Goal: Information Seeking & Learning: Learn about a topic

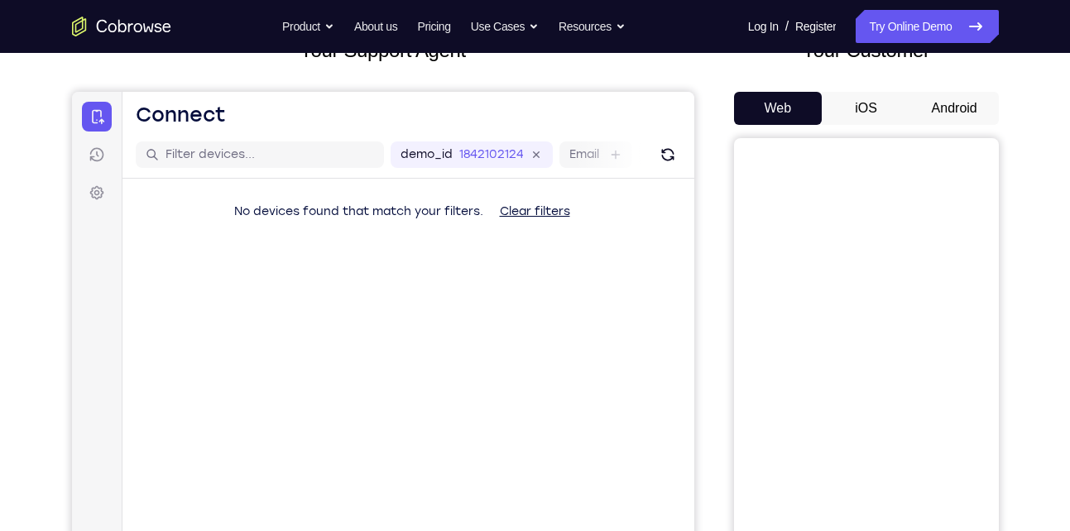
scroll to position [119, 0]
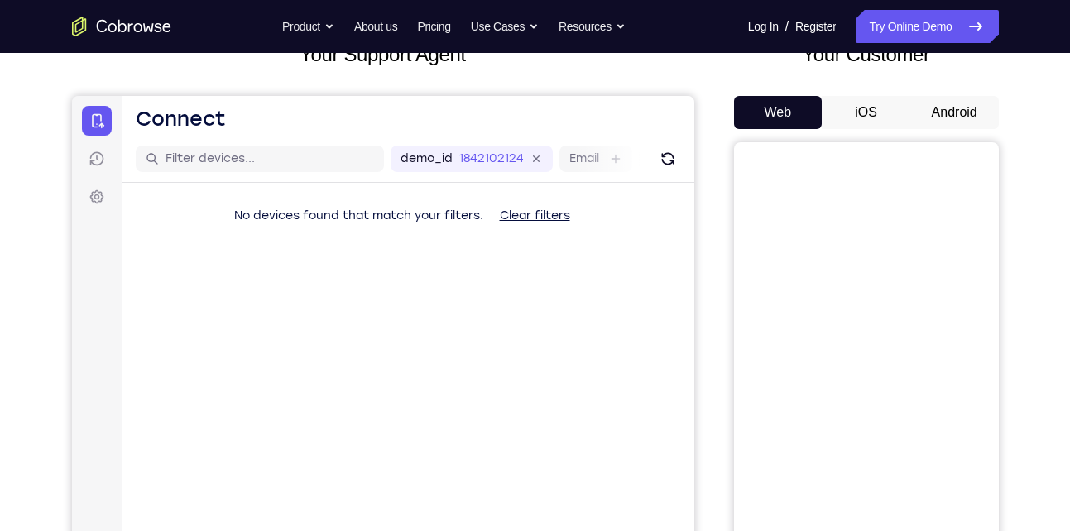
click at [950, 120] on button "Android" at bounding box center [955, 112] width 89 height 33
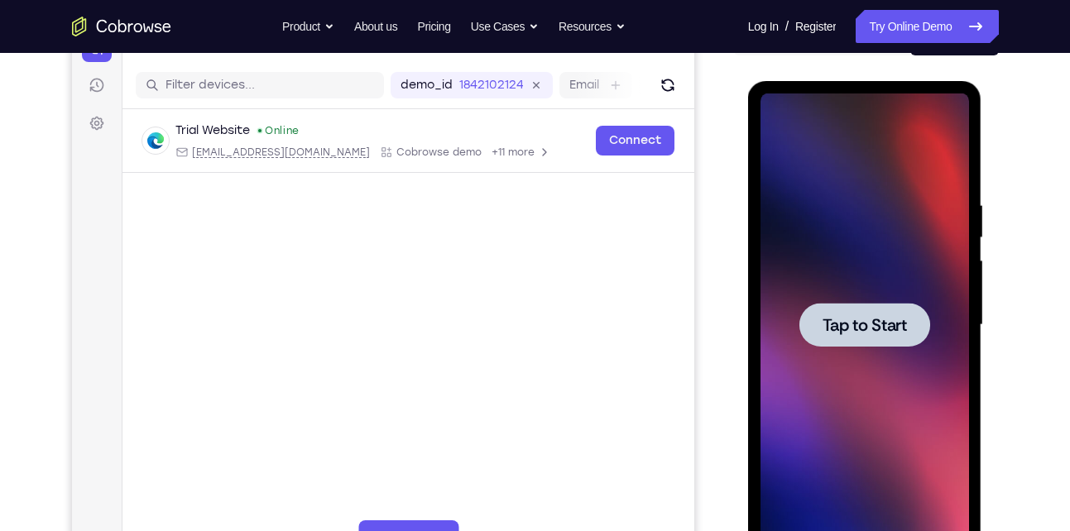
scroll to position [0, 0]
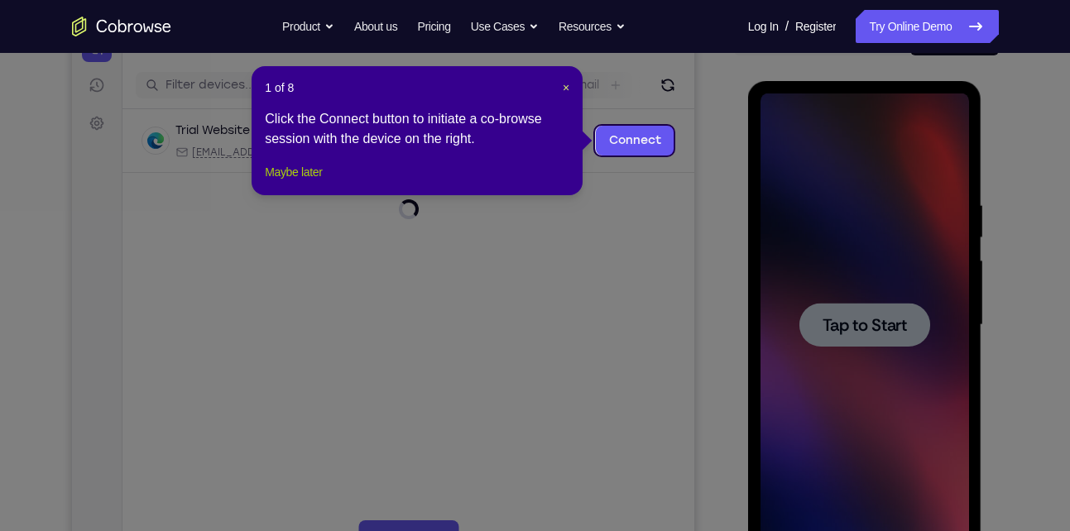
click at [308, 182] on button "Maybe later" at bounding box center [293, 172] width 57 height 20
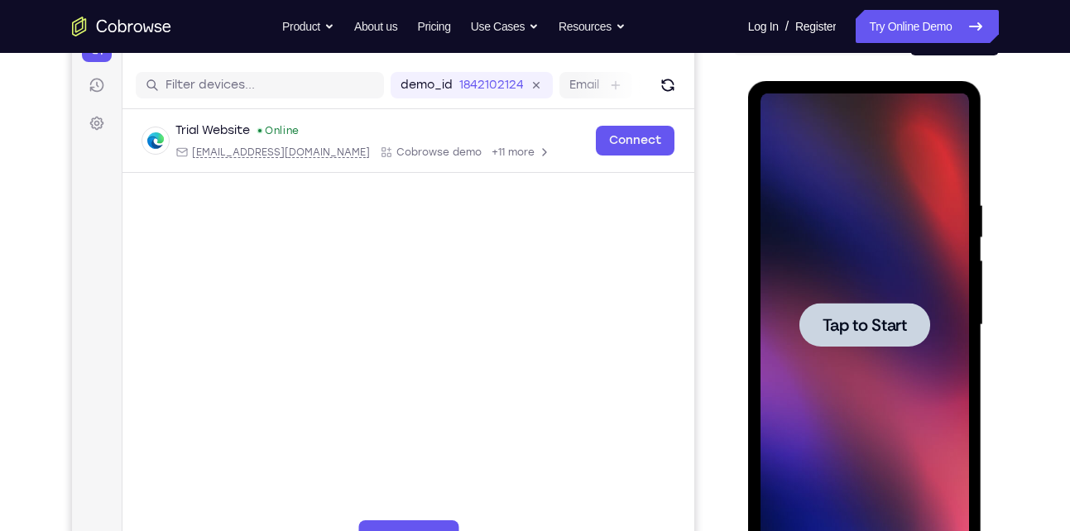
click at [879, 345] on div at bounding box center [865, 325] width 131 height 44
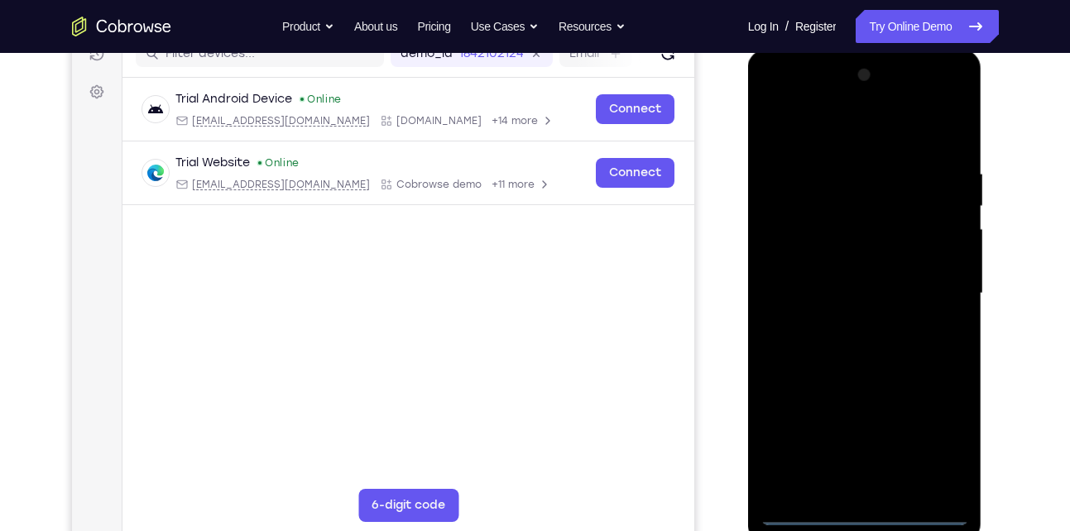
scroll to position [224, 0]
click at [868, 507] on div at bounding box center [865, 295] width 209 height 464
click at [863, 508] on div at bounding box center [865, 295] width 209 height 464
click at [866, 511] on div at bounding box center [865, 295] width 209 height 464
click at [945, 451] on div at bounding box center [865, 295] width 209 height 464
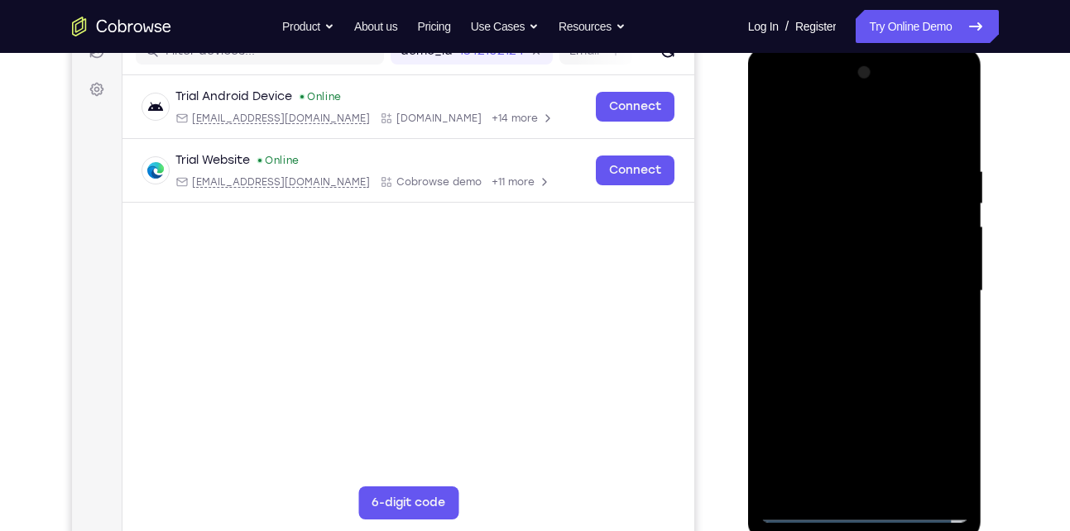
scroll to position [228, 0]
click at [822, 121] on div at bounding box center [865, 291] width 209 height 464
click at [938, 283] on div at bounding box center [865, 291] width 209 height 464
click at [889, 488] on div at bounding box center [865, 291] width 209 height 464
click at [839, 277] on div at bounding box center [865, 291] width 209 height 464
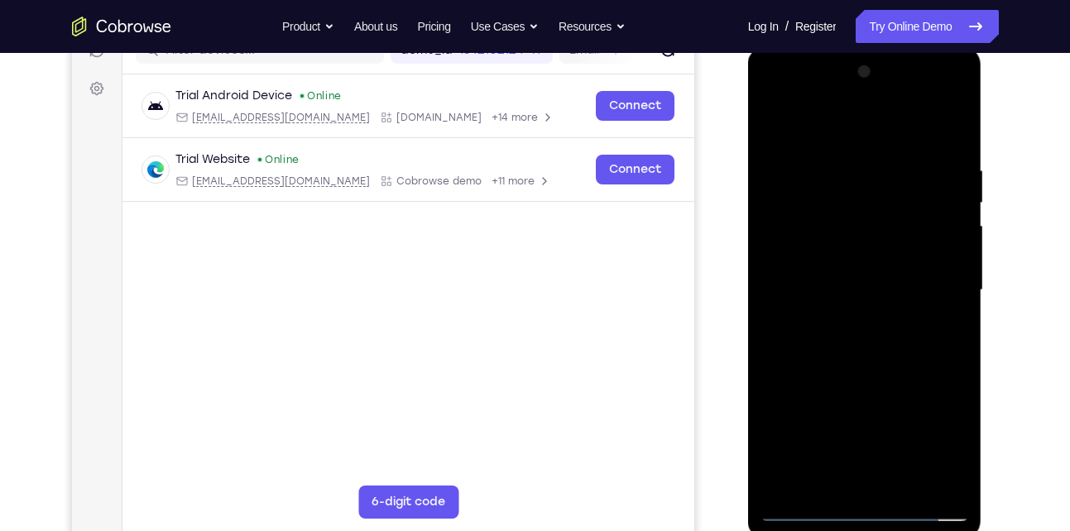
click at [820, 258] on div at bounding box center [865, 291] width 209 height 464
click at [950, 256] on div at bounding box center [865, 291] width 209 height 464
click at [839, 287] on div at bounding box center [865, 291] width 209 height 464
click at [820, 345] on div at bounding box center [865, 291] width 209 height 464
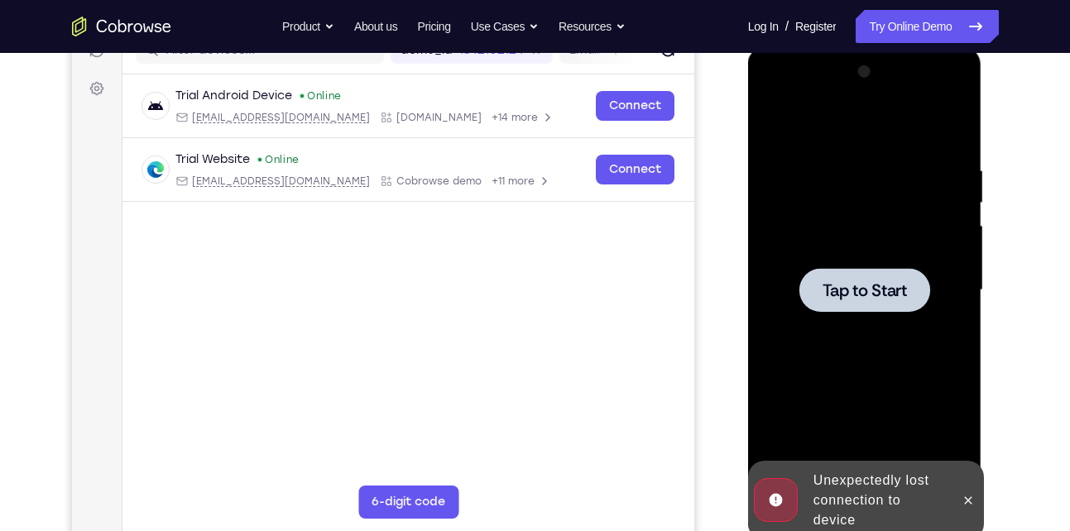
click at [820, 46] on div "Tap to Start" at bounding box center [865, 46] width 234 height 0
click at [842, 291] on span "Tap to Start" at bounding box center [865, 290] width 84 height 17
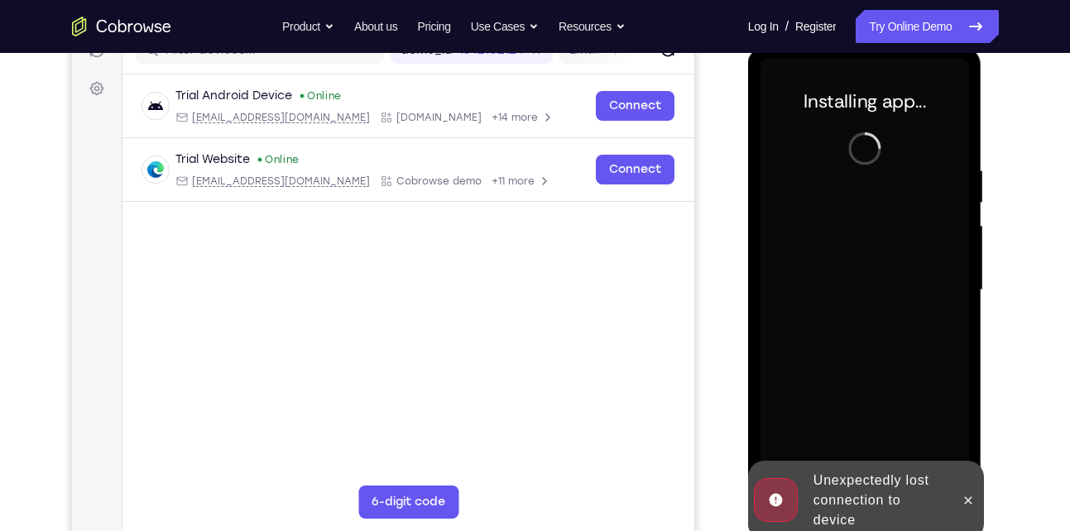
scroll to position [228, 0]
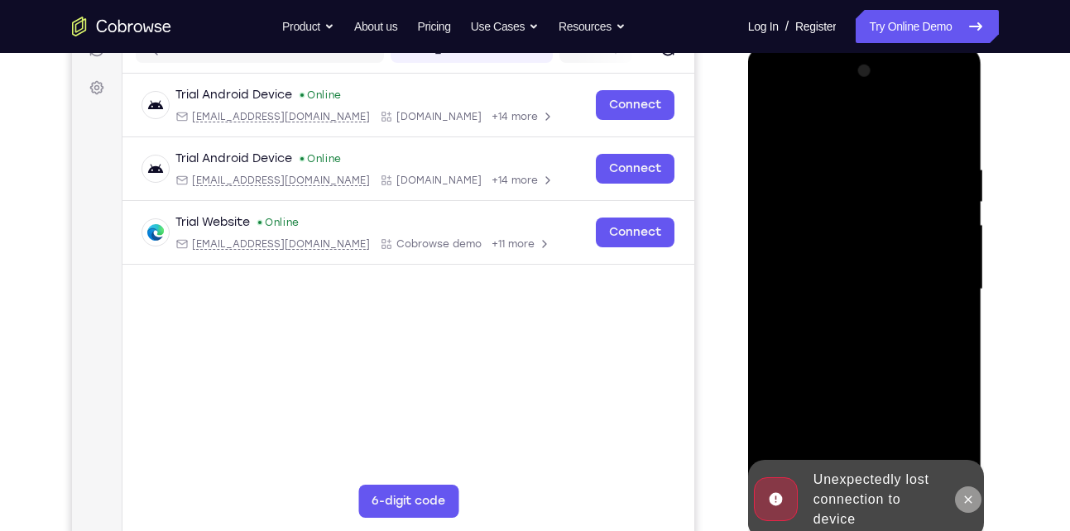
click at [967, 497] on icon at bounding box center [968, 499] width 13 height 13
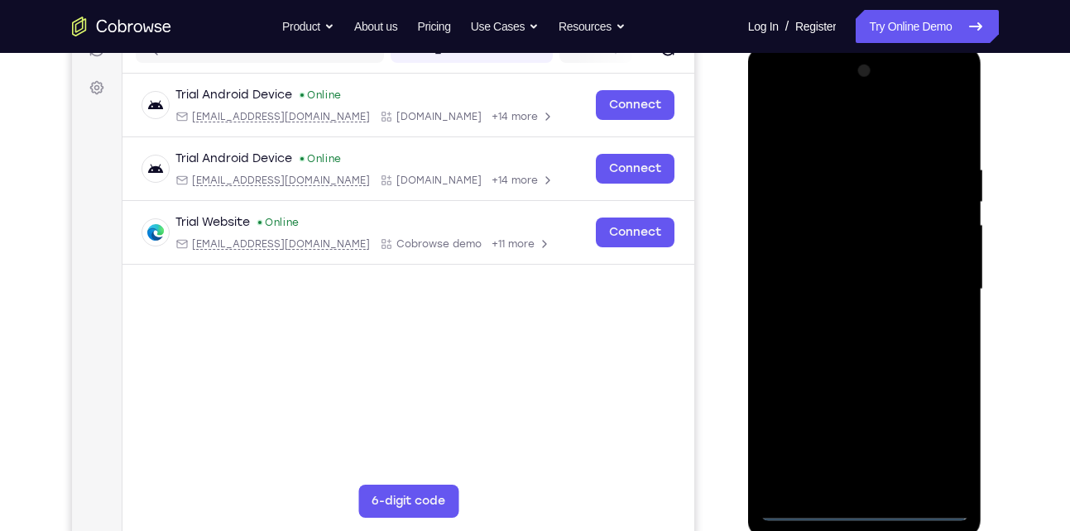
click at [863, 510] on div at bounding box center [865, 290] width 209 height 464
click at [944, 437] on div at bounding box center [865, 290] width 209 height 464
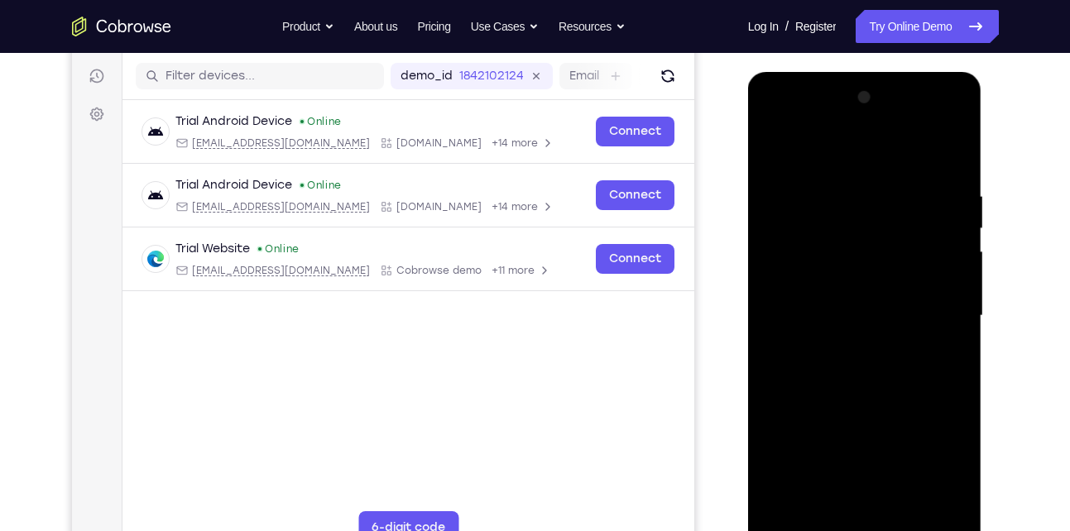
scroll to position [209, 0]
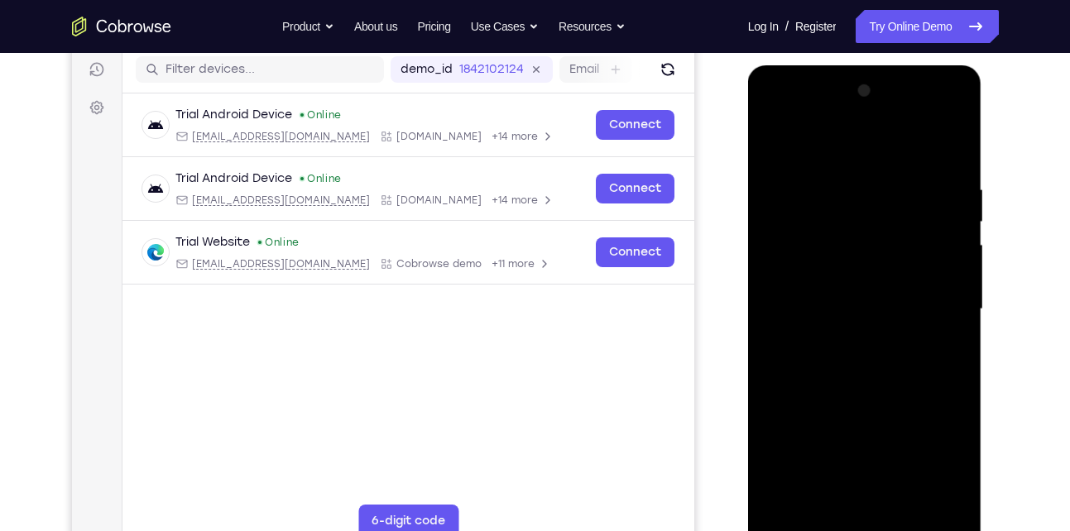
click at [833, 152] on div at bounding box center [865, 310] width 209 height 464
click at [930, 301] on div at bounding box center [865, 310] width 209 height 464
click at [841, 343] on div at bounding box center [865, 310] width 209 height 464
click at [830, 292] on div at bounding box center [865, 310] width 209 height 464
click at [819, 279] on div at bounding box center [865, 310] width 209 height 464
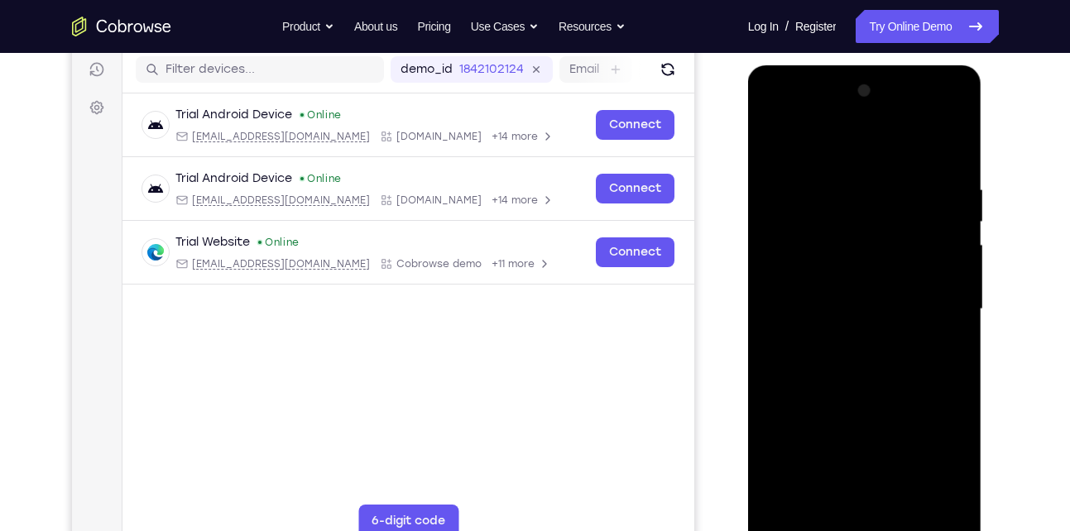
click at [861, 307] on div at bounding box center [865, 310] width 209 height 464
click at [816, 366] on div at bounding box center [865, 310] width 209 height 464
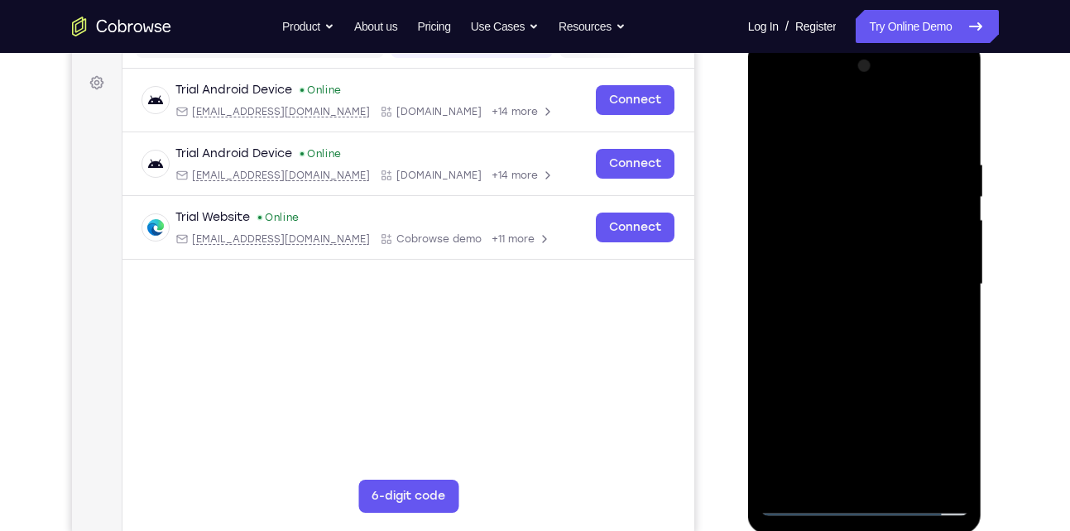
scroll to position [234, 0]
click at [879, 356] on div at bounding box center [865, 284] width 209 height 464
drag, startPoint x: 893, startPoint y: 370, endPoint x: 882, endPoint y: 74, distance: 296.6
click at [882, 74] on div at bounding box center [865, 284] width 209 height 464
drag, startPoint x: 863, startPoint y: 344, endPoint x: 874, endPoint y: 45, distance: 299.9
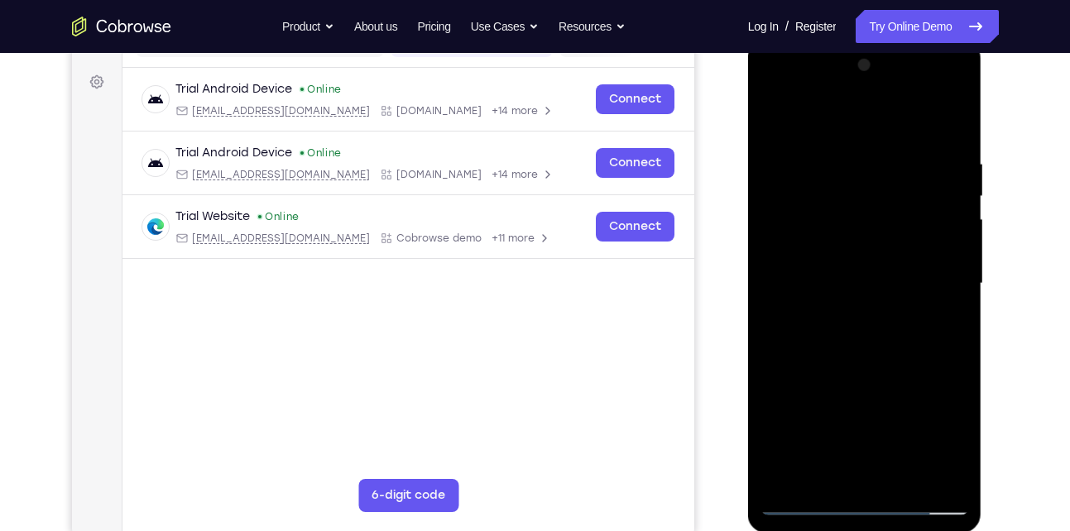
click at [874, 45] on div at bounding box center [865, 286] width 234 height 493
drag, startPoint x: 858, startPoint y: 372, endPoint x: 888, endPoint y: 102, distance: 271.5
click at [888, 102] on div at bounding box center [865, 284] width 209 height 464
drag, startPoint x: 929, startPoint y: 415, endPoint x: 921, endPoint y: 55, distance: 360.2
click at [921, 55] on div at bounding box center [865, 284] width 209 height 464
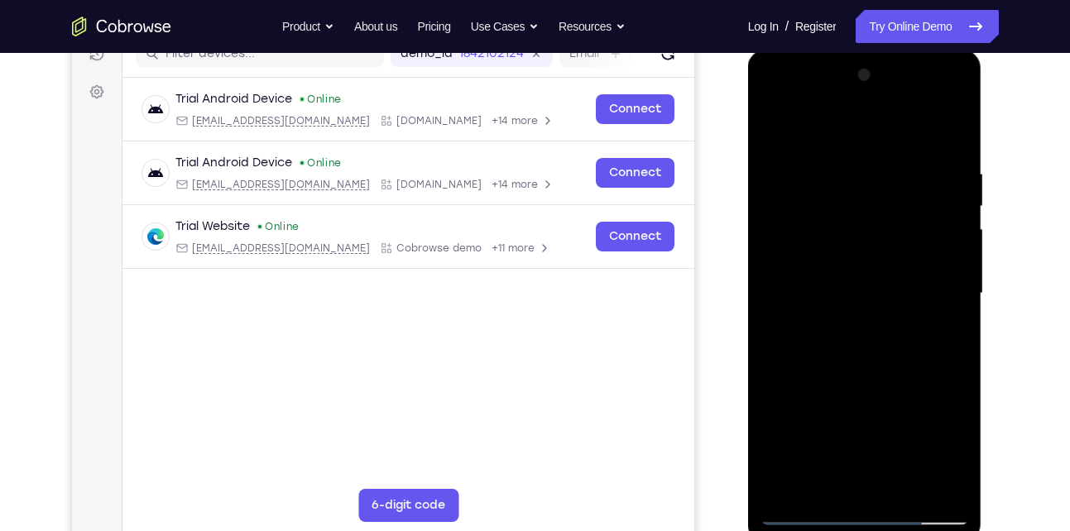
scroll to position [233, 0]
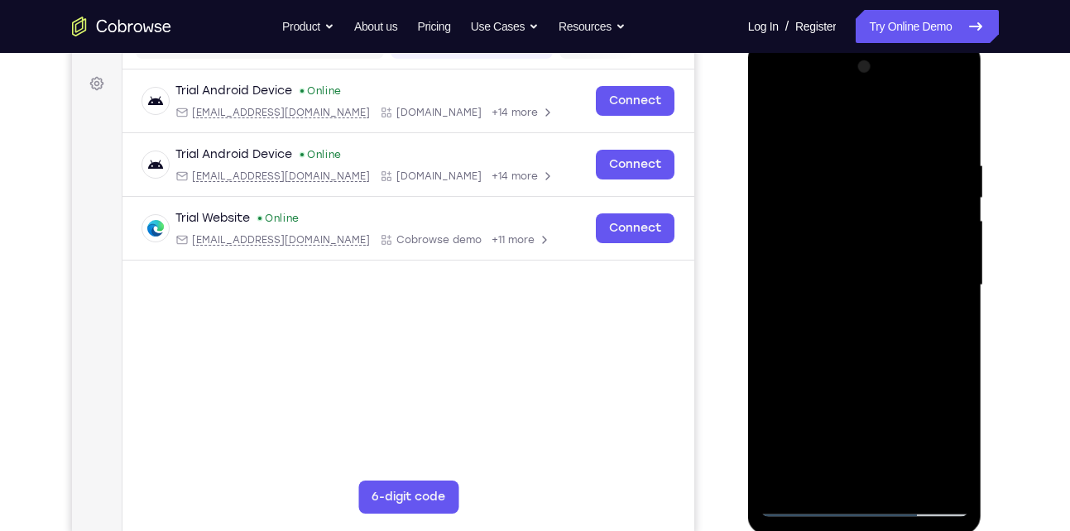
drag, startPoint x: 899, startPoint y: 367, endPoint x: 911, endPoint y: 70, distance: 296.6
click at [911, 70] on div at bounding box center [865, 286] width 209 height 464
click at [954, 258] on div at bounding box center [865, 286] width 209 height 464
drag, startPoint x: 906, startPoint y: 407, endPoint x: 879, endPoint y: 34, distance: 374.3
click at [879, 41] on html "Online web based iOS Simulators and Android Emulators. Run iPhone, iPad, Mobile…" at bounding box center [866, 289] width 236 height 497
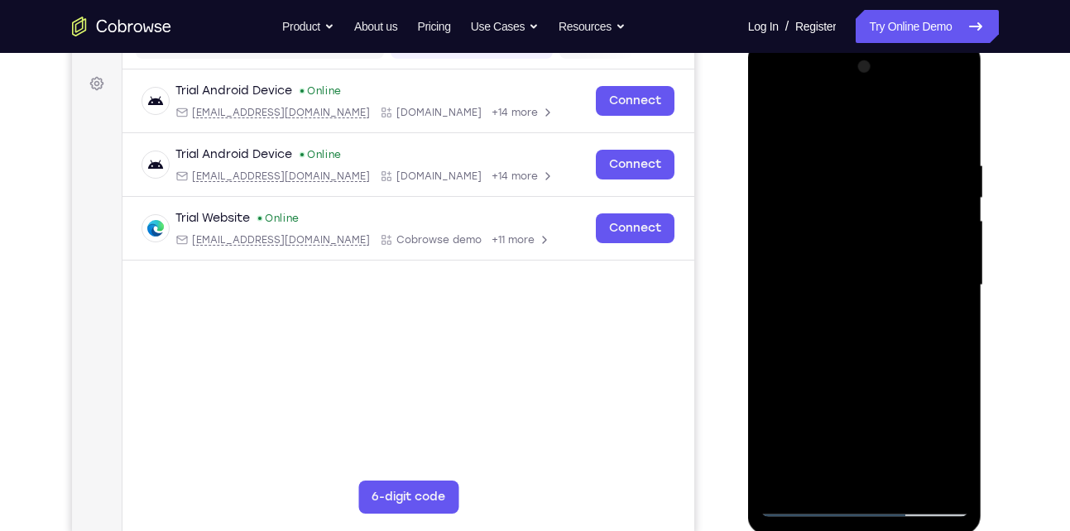
drag, startPoint x: 877, startPoint y: 422, endPoint x: 882, endPoint y: 12, distance: 409.8
click at [882, 41] on html "Online web based iOS Simulators and Android Emulators. Run iPhone, iPad, Mobile…" at bounding box center [866, 289] width 236 height 497
drag, startPoint x: 886, startPoint y: 358, endPoint x: 865, endPoint y: 17, distance: 341.7
click at [865, 41] on html "Online web based iOS Simulators and Android Emulators. Run iPhone, iPad, Mobile…" at bounding box center [866, 289] width 236 height 497
click at [959, 252] on div at bounding box center [865, 286] width 209 height 464
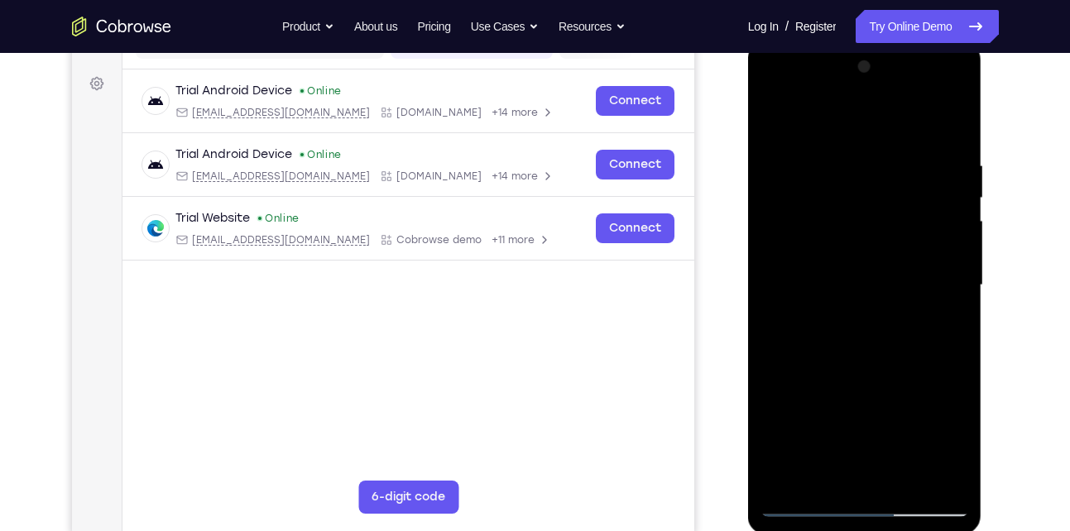
click at [959, 252] on div at bounding box center [865, 286] width 209 height 464
click at [850, 131] on div at bounding box center [865, 286] width 209 height 464
drag, startPoint x: 897, startPoint y: 382, endPoint x: 865, endPoint y: 270, distance: 117.1
click at [865, 270] on div at bounding box center [865, 286] width 209 height 464
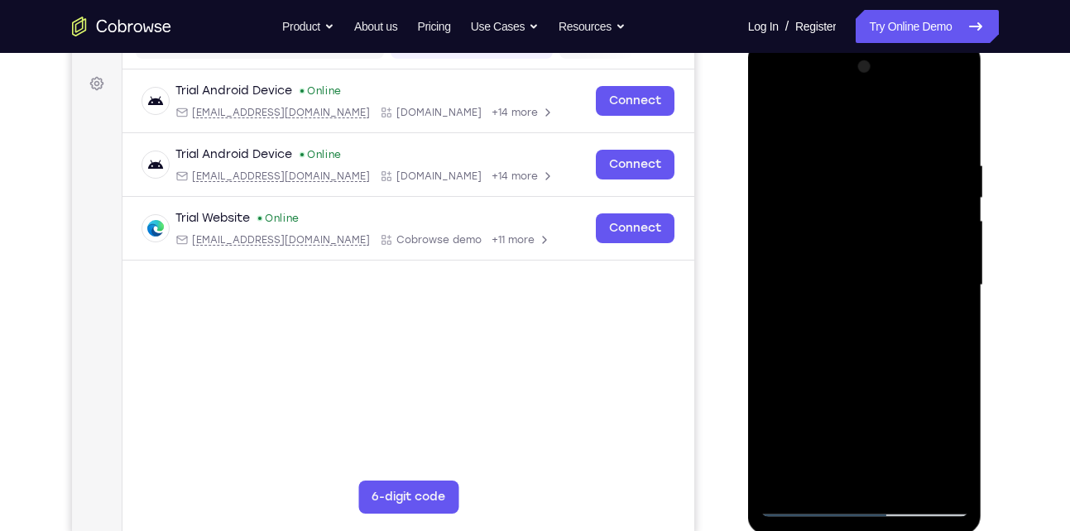
drag, startPoint x: 905, startPoint y: 318, endPoint x: 867, endPoint y: -16, distance: 335.8
click at [867, 41] on html "Online web based iOS Simulators and Android Emulators. Run iPhone, iPad, Mobile…" at bounding box center [866, 289] width 236 height 497
click at [959, 183] on div at bounding box center [865, 286] width 209 height 464
click at [946, 476] on div at bounding box center [865, 286] width 209 height 464
click at [863, 236] on div at bounding box center [865, 286] width 209 height 464
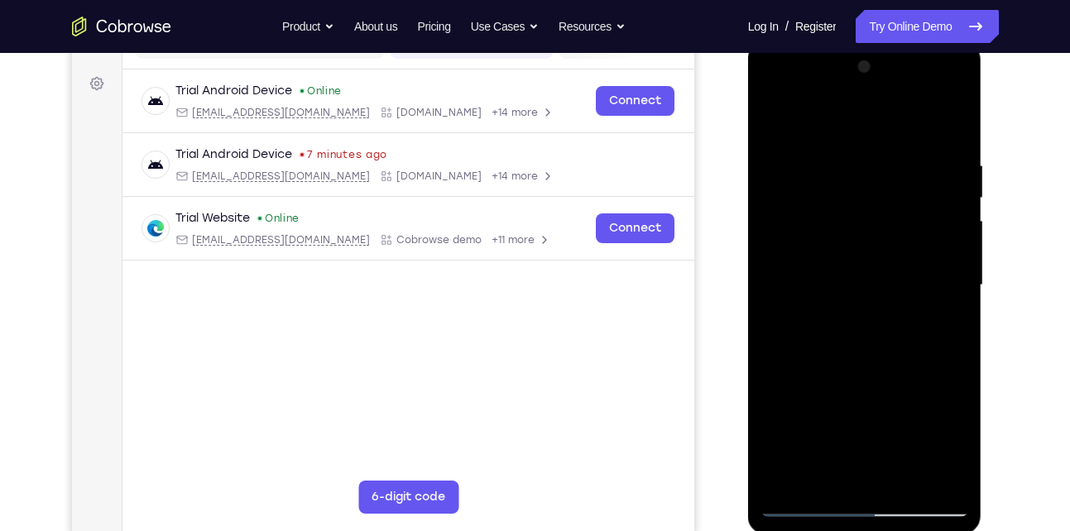
drag, startPoint x: 869, startPoint y: 263, endPoint x: 876, endPoint y: 408, distance: 145.0
click at [876, 408] on div at bounding box center [865, 286] width 209 height 464
drag, startPoint x: 892, startPoint y: 346, endPoint x: 904, endPoint y: 62, distance: 284.2
click at [904, 62] on div at bounding box center [865, 286] width 209 height 464
drag, startPoint x: 899, startPoint y: 342, endPoint x: 880, endPoint y: 75, distance: 268.1
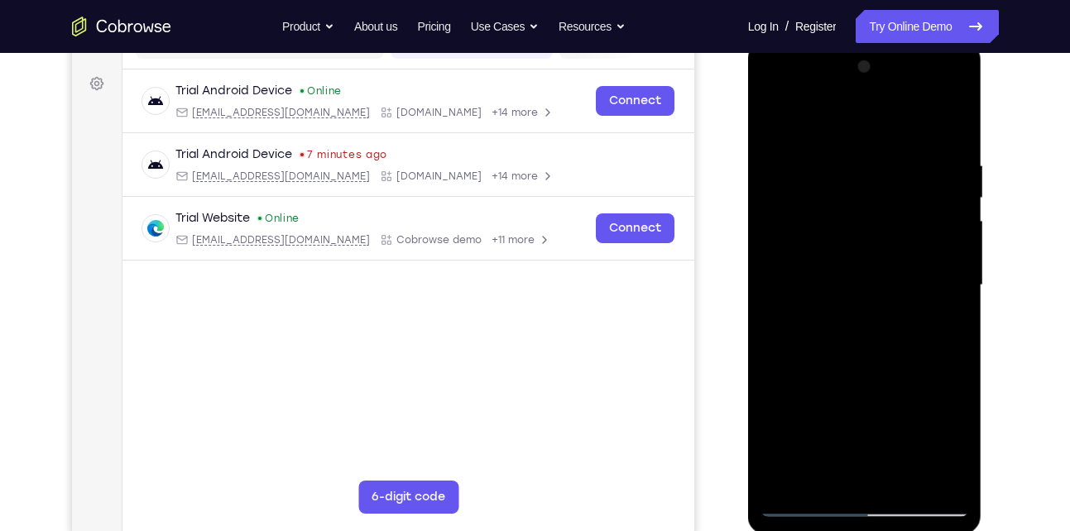
click at [880, 75] on div at bounding box center [865, 286] width 209 height 464
drag, startPoint x: 892, startPoint y: 415, endPoint x: 863, endPoint y: 162, distance: 254.2
click at [863, 162] on div at bounding box center [865, 286] width 209 height 464
drag, startPoint x: 897, startPoint y: 402, endPoint x: 869, endPoint y: 130, distance: 273.8
click at [869, 130] on div at bounding box center [865, 286] width 209 height 464
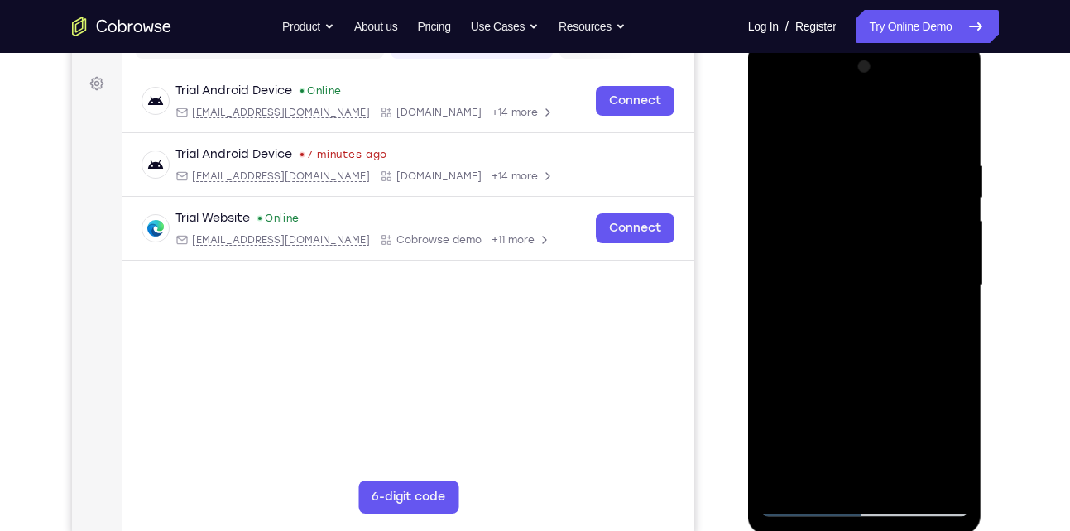
drag, startPoint x: 900, startPoint y: 322, endPoint x: 880, endPoint y: 157, distance: 165.9
click at [880, 157] on div at bounding box center [865, 286] width 209 height 464
drag, startPoint x: 888, startPoint y: 214, endPoint x: 868, endPoint y: 574, distance: 359.8
click at [868, 531] on html "Online web based iOS Simulators and Android Emulators. Run iPhone, iPad, Mobile…" at bounding box center [866, 289] width 236 height 497
drag, startPoint x: 902, startPoint y: 209, endPoint x: 926, endPoint y: 574, distance: 365.9
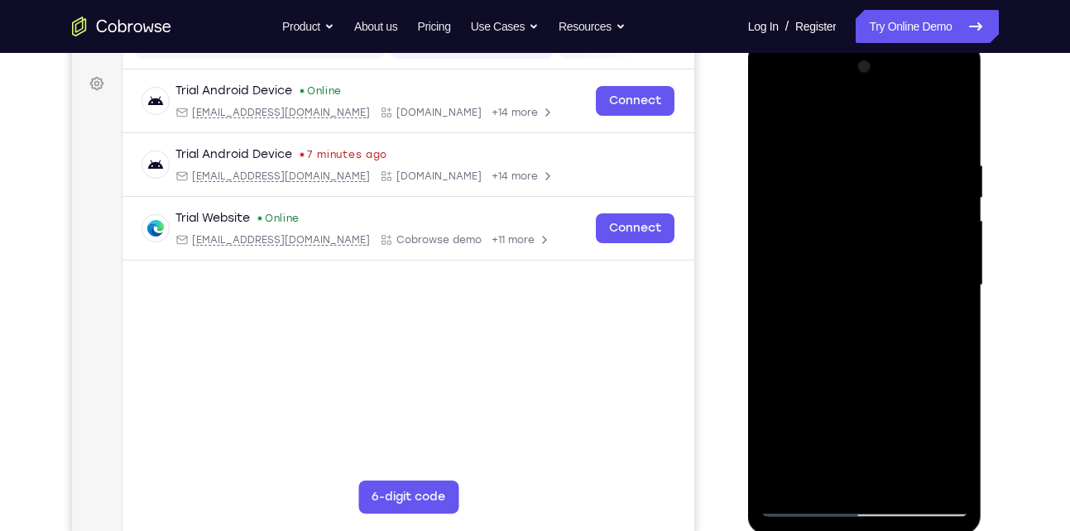
click at [926, 531] on html "Online web based iOS Simulators and Android Emulators. Run iPhone, iPad, Mobile…" at bounding box center [866, 289] width 236 height 497
drag, startPoint x: 887, startPoint y: 207, endPoint x: 930, endPoint y: 574, distance: 369.3
click at [930, 531] on html "Online web based iOS Simulators and Android Emulators. Run iPhone, iPad, Mobile…" at bounding box center [866, 289] width 236 height 497
click at [852, 142] on div at bounding box center [865, 286] width 209 height 464
click at [774, 115] on div at bounding box center [865, 286] width 209 height 464
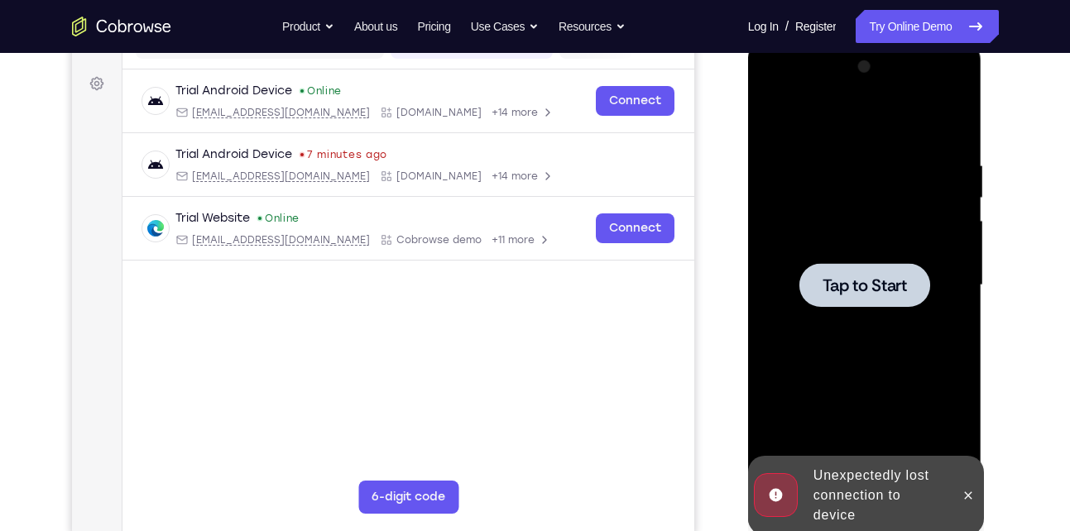
click at [919, 321] on div at bounding box center [865, 286] width 209 height 464
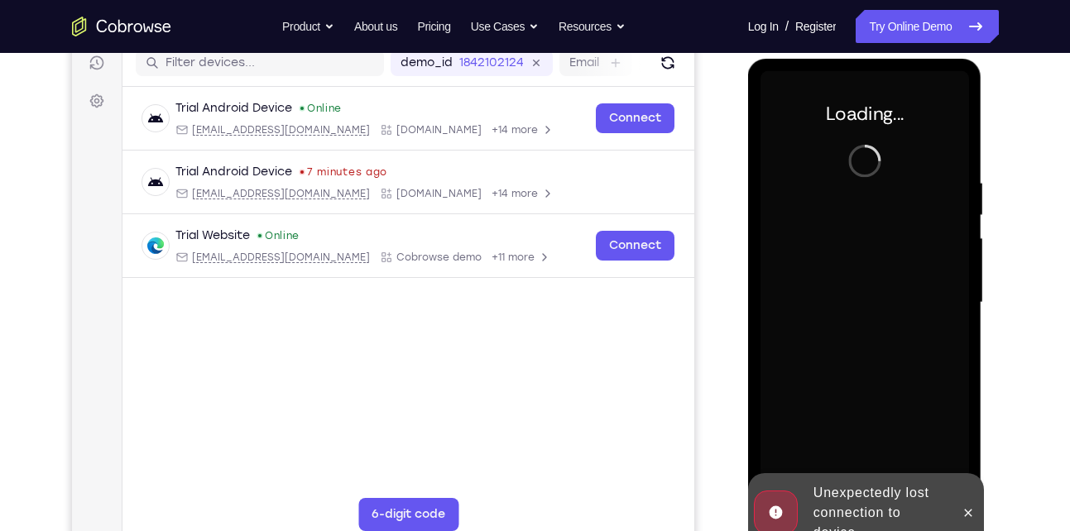
scroll to position [214, 0]
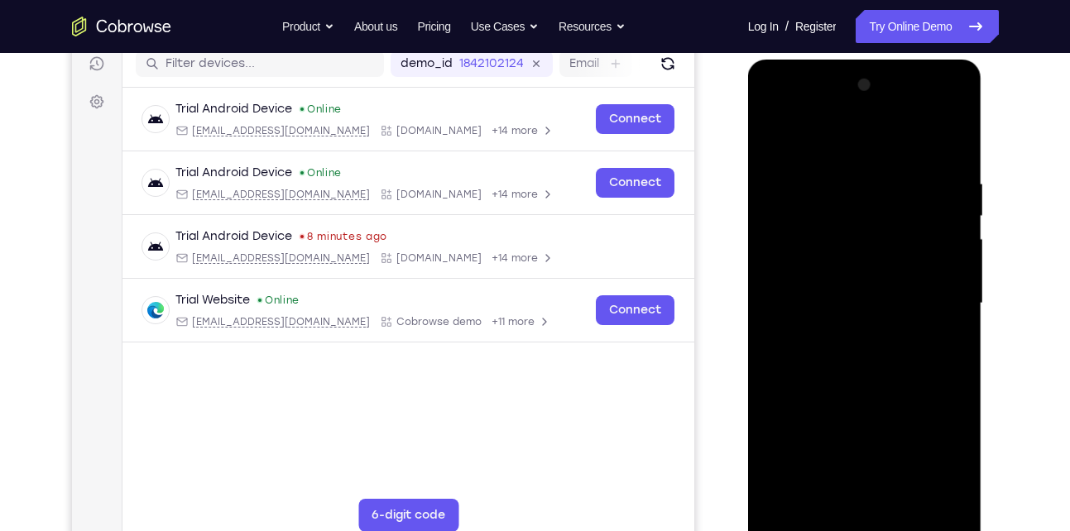
click at [861, 521] on div at bounding box center [865, 304] width 209 height 464
click at [944, 440] on div at bounding box center [865, 304] width 209 height 464
click at [873, 142] on div at bounding box center [865, 304] width 209 height 464
click at [930, 294] on div at bounding box center [865, 304] width 209 height 464
click at [840, 333] on div at bounding box center [865, 304] width 209 height 464
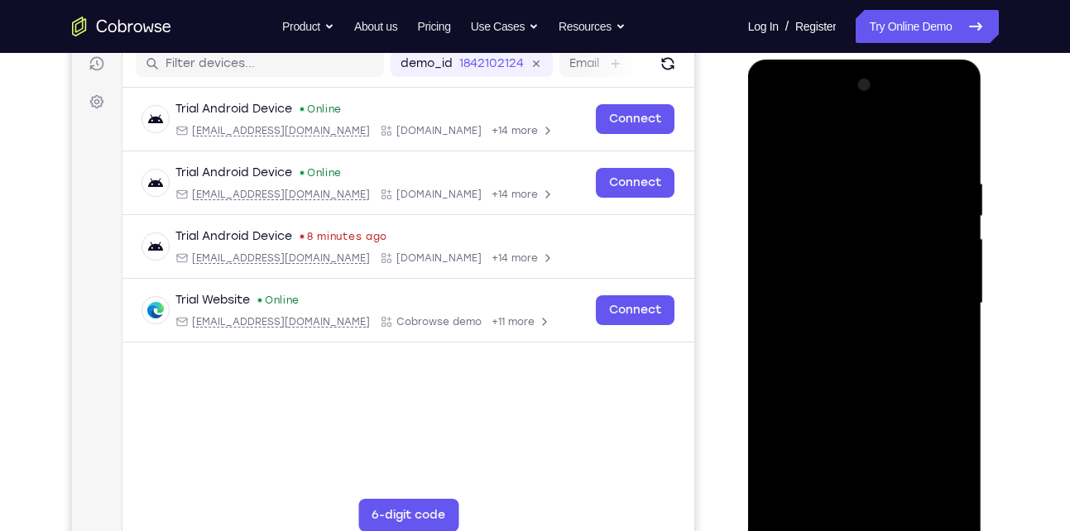
click at [830, 286] on div at bounding box center [865, 304] width 209 height 464
click at [822, 275] on div at bounding box center [865, 304] width 209 height 464
click at [849, 302] on div at bounding box center [865, 304] width 209 height 464
click at [848, 357] on div at bounding box center [865, 304] width 209 height 464
click at [861, 369] on div at bounding box center [865, 304] width 209 height 464
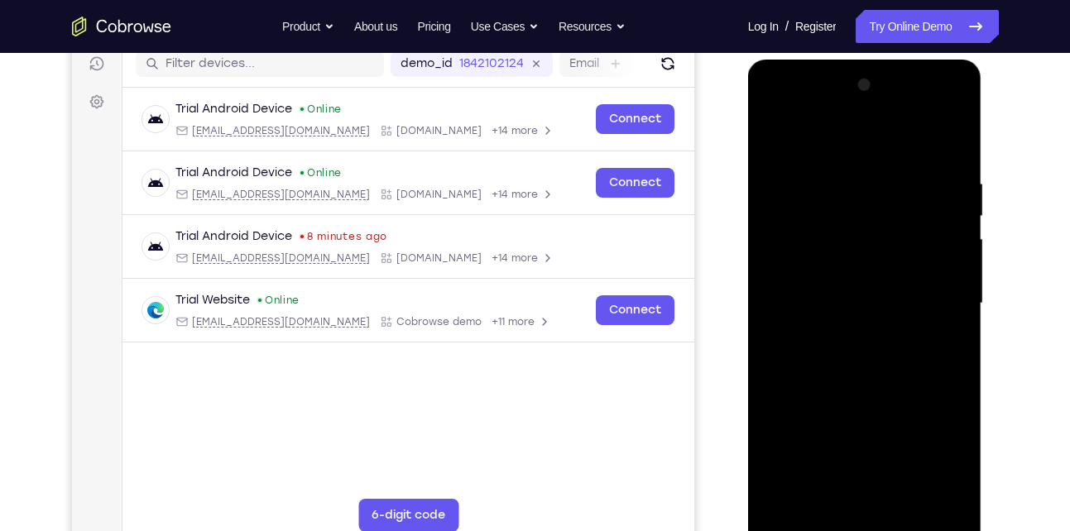
click at [822, 498] on div at bounding box center [865, 304] width 209 height 464
click at [857, 138] on div at bounding box center [865, 304] width 209 height 464
click at [840, 160] on div at bounding box center [865, 304] width 209 height 464
click at [853, 320] on div at bounding box center [865, 304] width 209 height 464
click at [779, 132] on div at bounding box center [865, 304] width 209 height 464
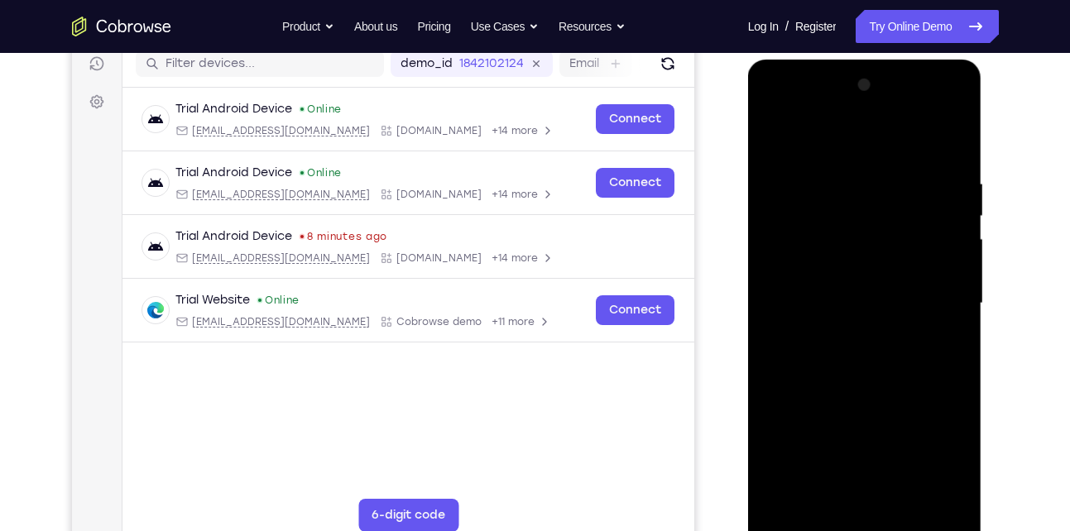
click at [931, 332] on div at bounding box center [865, 304] width 209 height 464
click at [773, 132] on div at bounding box center [865, 304] width 209 height 464
click at [778, 134] on div at bounding box center [865, 304] width 209 height 464
click at [806, 525] on div at bounding box center [865, 304] width 209 height 464
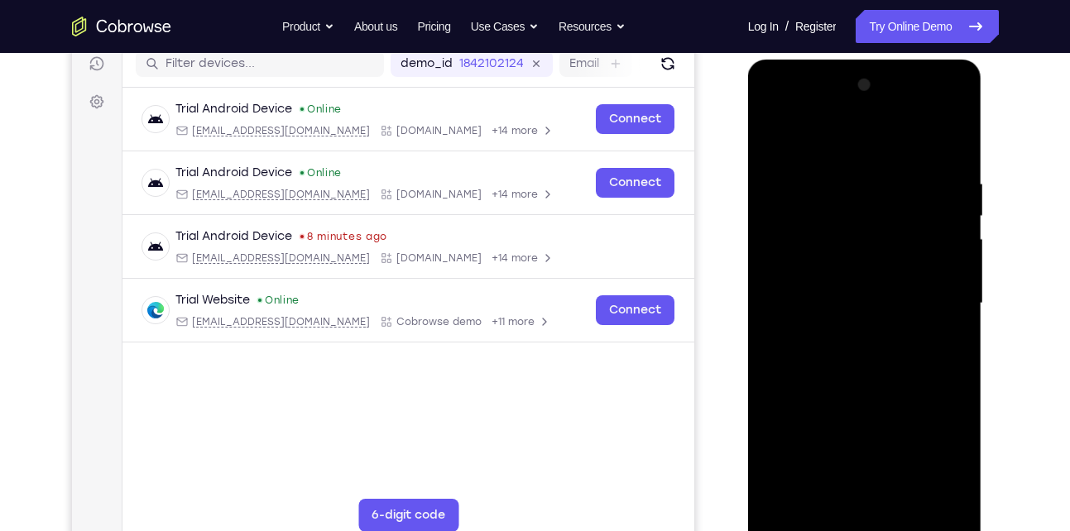
click at [800, 524] on div at bounding box center [865, 304] width 209 height 464
click at [946, 493] on div at bounding box center [865, 304] width 209 height 464
click at [938, 355] on div at bounding box center [865, 304] width 209 height 464
click at [778, 134] on div at bounding box center [865, 304] width 209 height 464
click at [862, 355] on div at bounding box center [865, 304] width 209 height 464
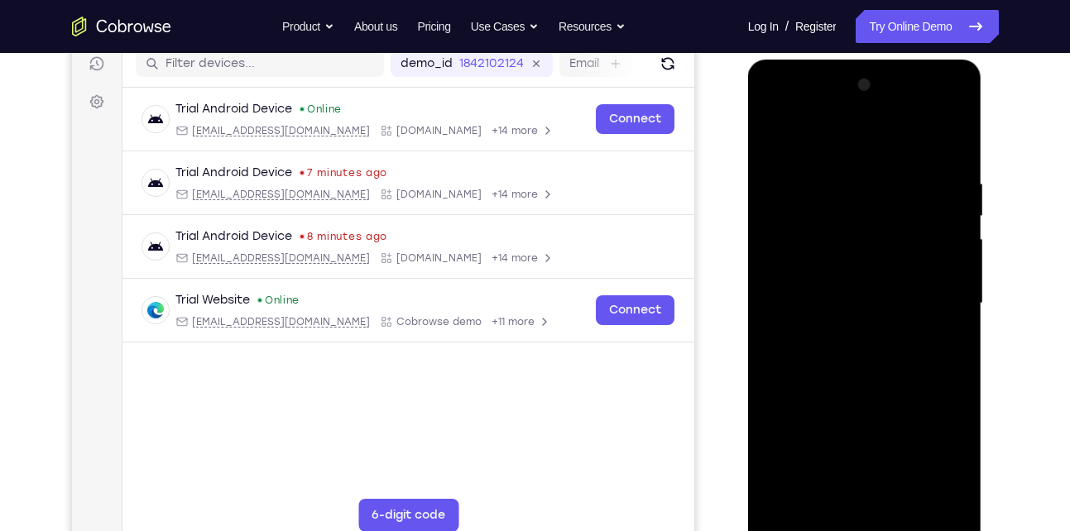
click at [810, 155] on div at bounding box center [865, 304] width 209 height 464
click at [815, 156] on div at bounding box center [865, 304] width 209 height 464
click at [776, 133] on div at bounding box center [865, 304] width 209 height 464
click at [783, 496] on div at bounding box center [865, 304] width 209 height 464
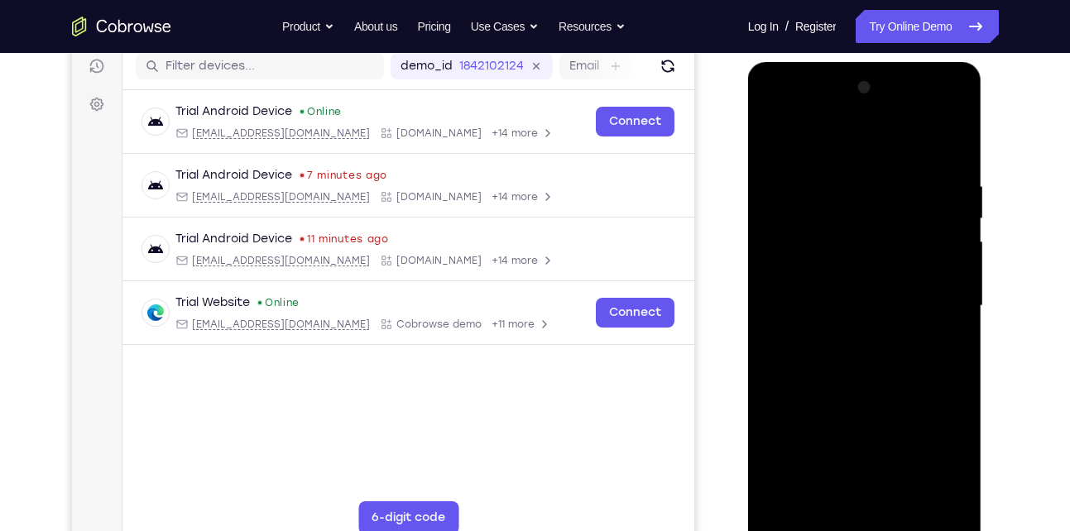
scroll to position [211, 0]
drag, startPoint x: 877, startPoint y: 360, endPoint x: 841, endPoint y: 70, distance: 292.8
click at [841, 70] on div at bounding box center [865, 309] width 234 height 493
click at [907, 500] on div at bounding box center [865, 307] width 209 height 464
click at [856, 395] on div at bounding box center [865, 307] width 209 height 464
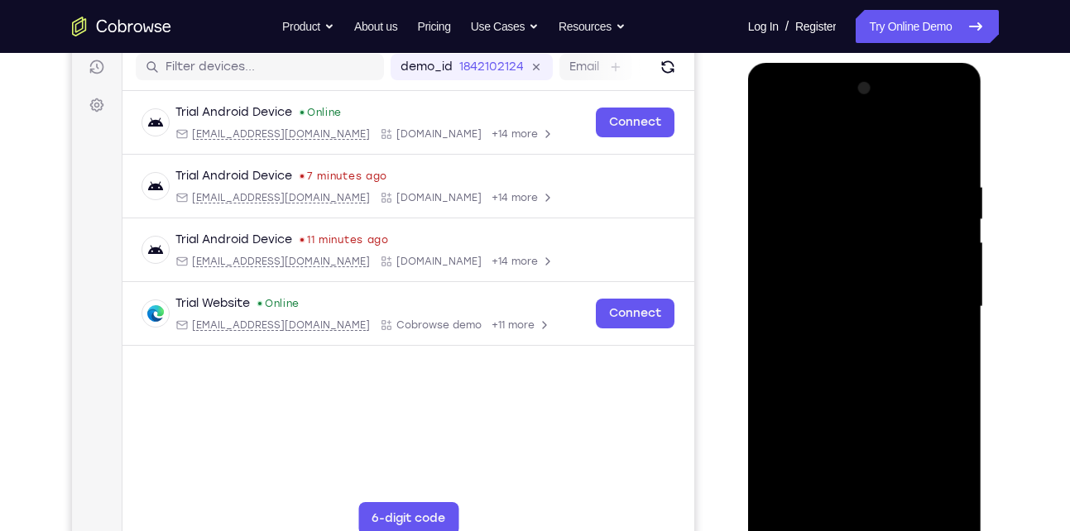
click at [784, 140] on div at bounding box center [865, 307] width 209 height 464
click at [787, 502] on div at bounding box center [865, 307] width 209 height 464
drag, startPoint x: 864, startPoint y: 271, endPoint x: 874, endPoint y: 480, distance: 209.7
click at [874, 480] on div at bounding box center [865, 307] width 209 height 464
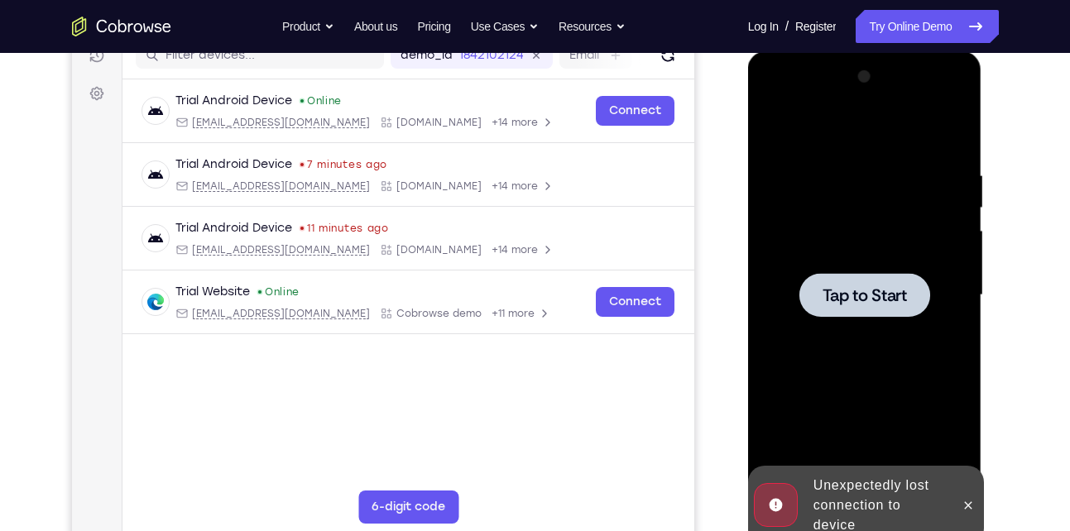
scroll to position [218, 0]
